Goal: Information Seeking & Learning: Learn about a topic

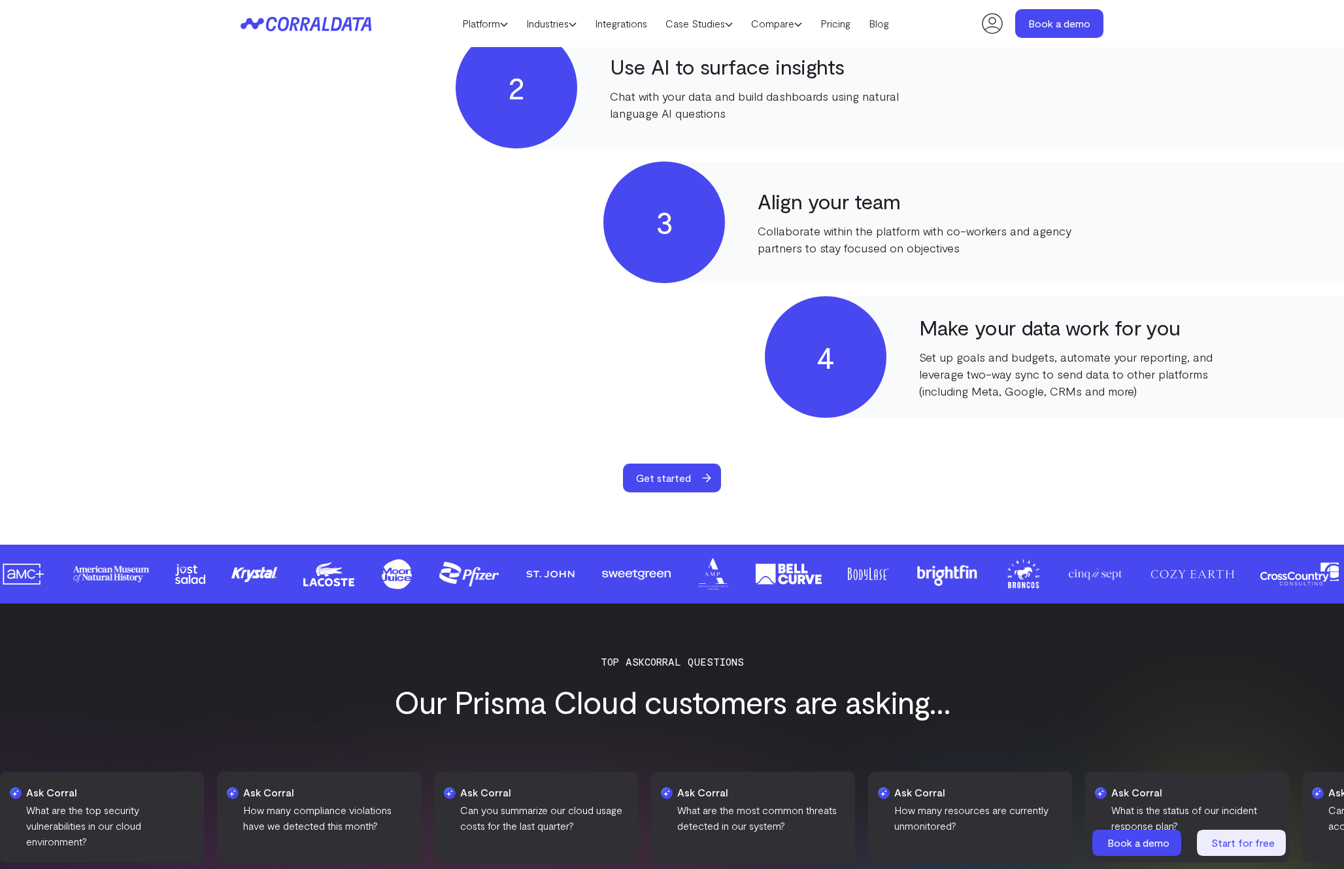
scroll to position [2397, 0]
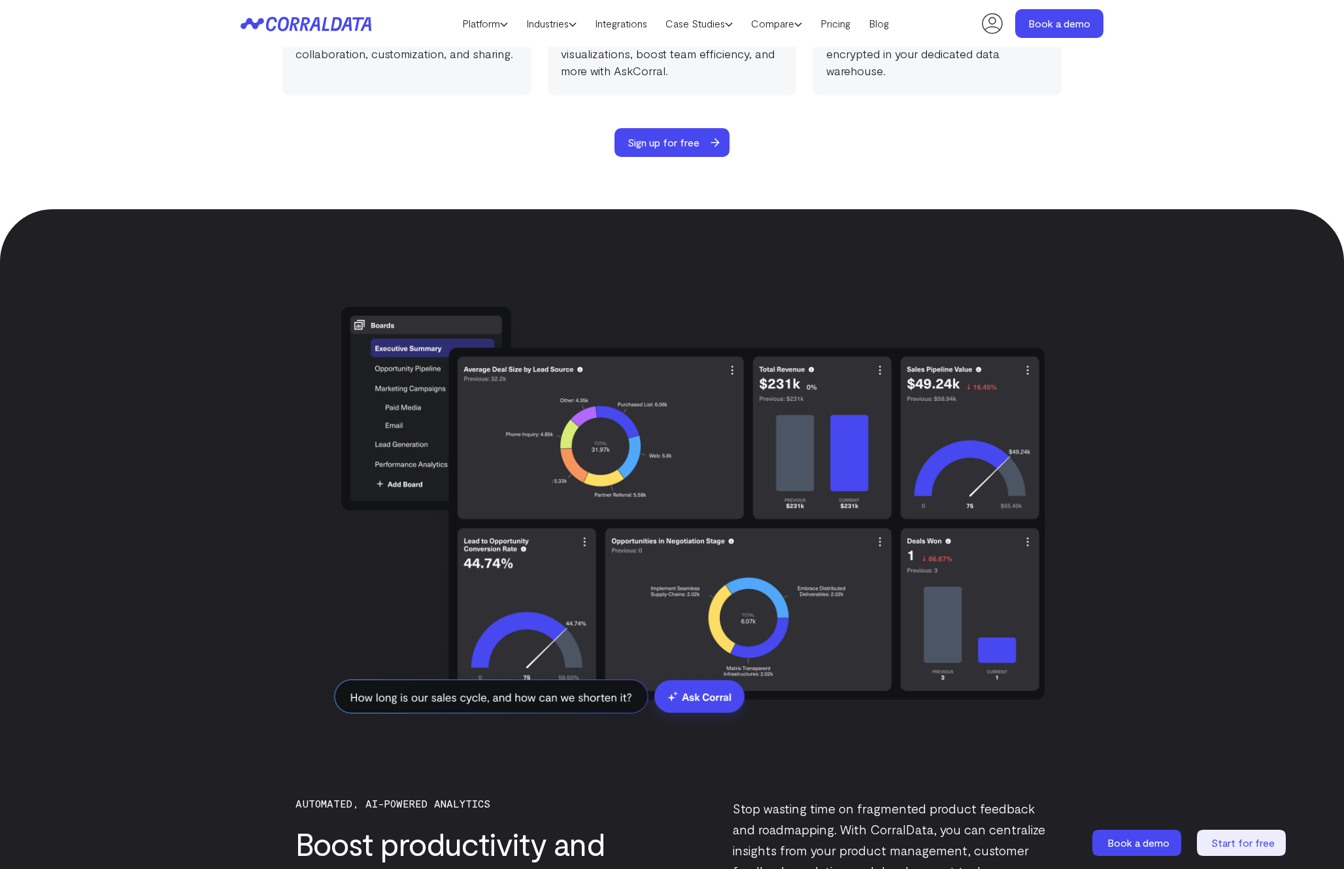
scroll to position [3196, 0]
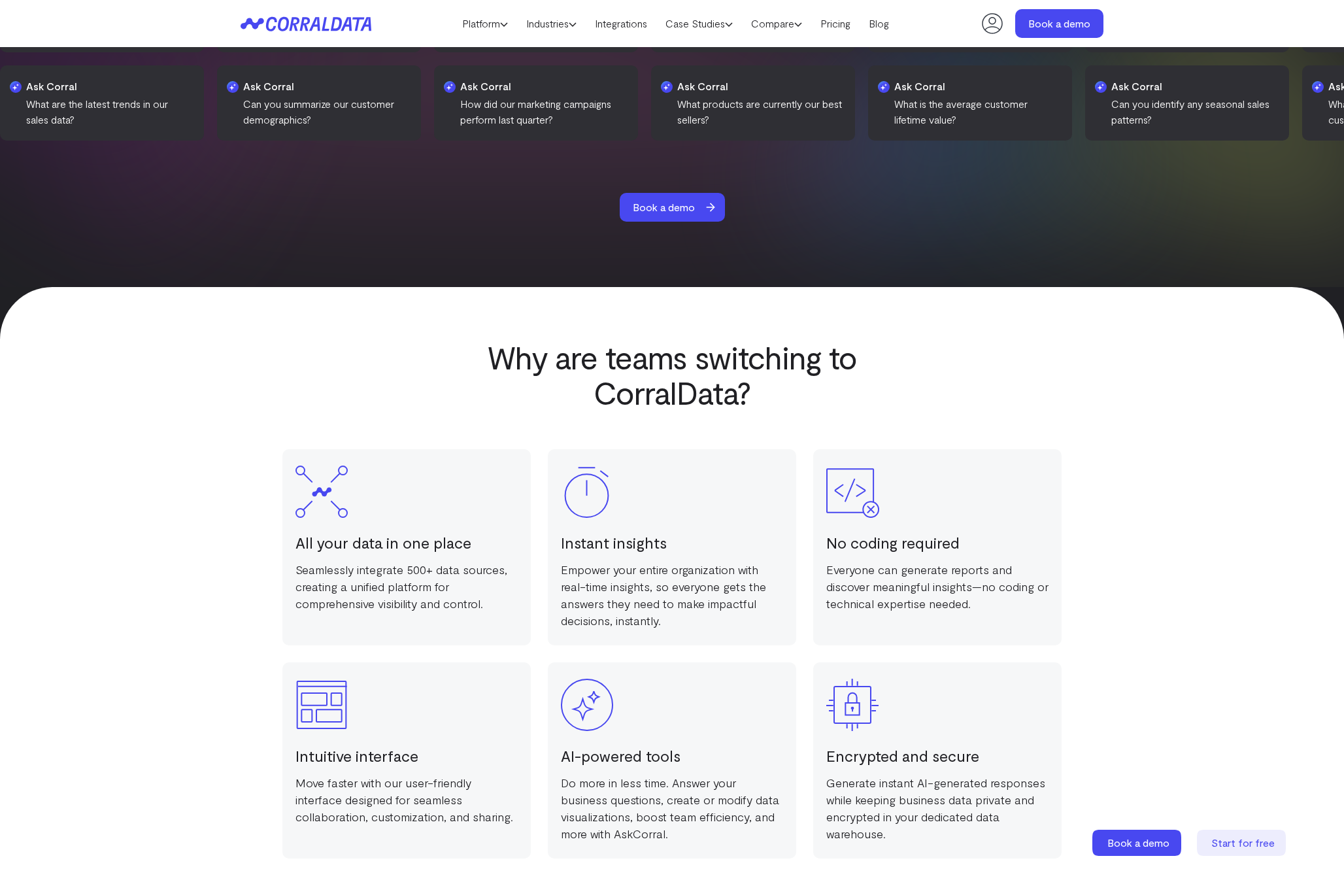
scroll to position [2402, 0]
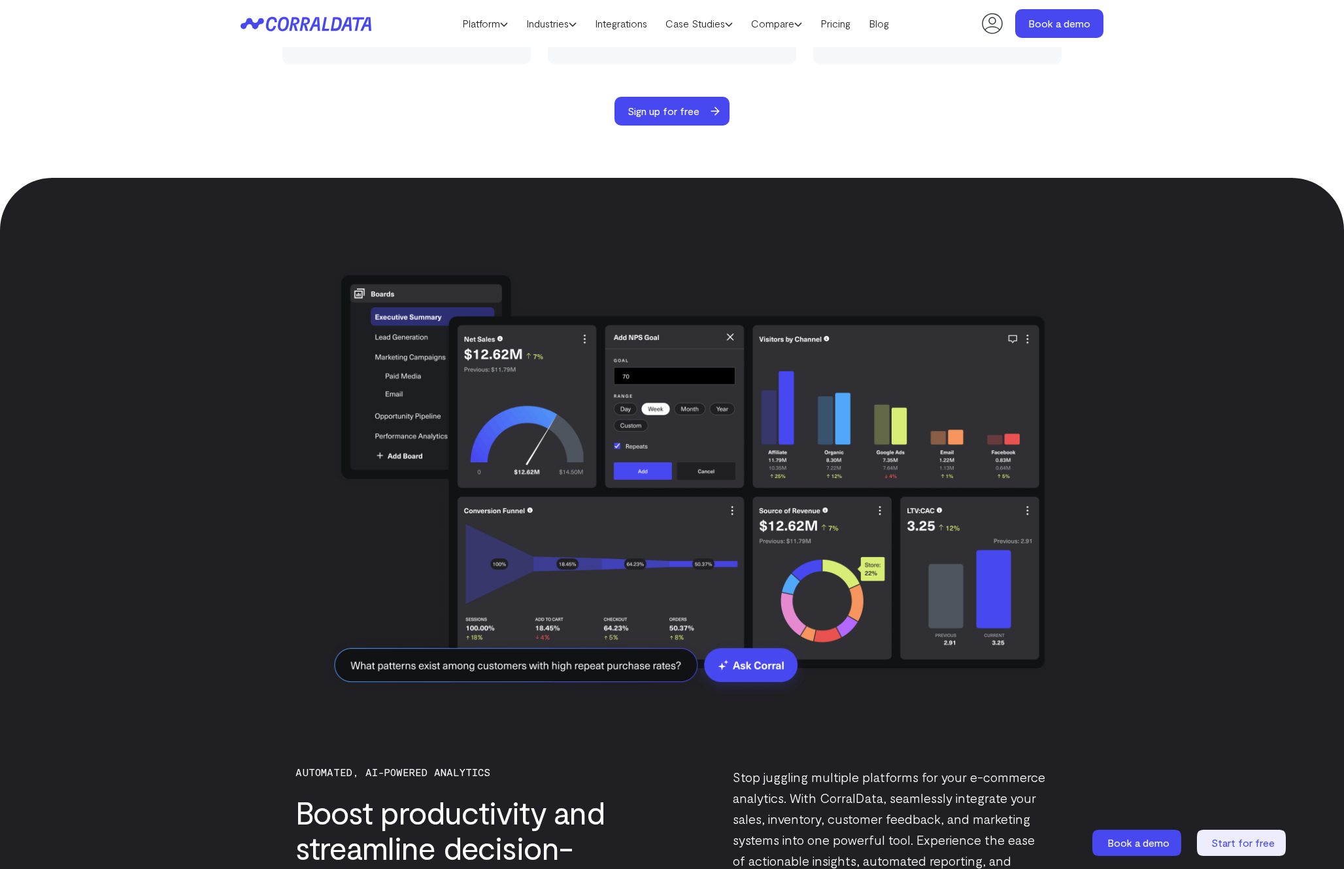
scroll to position [3196, 0]
